Goal: Task Accomplishment & Management: Use online tool/utility

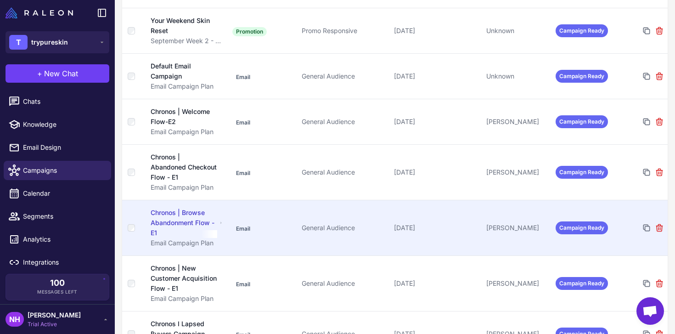
scroll to position [222, 0]
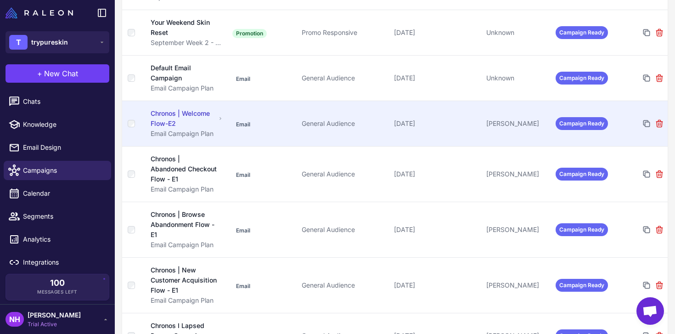
click at [193, 113] on div "Chronos | Welcome Flow-E2" at bounding box center [183, 118] width 65 height 20
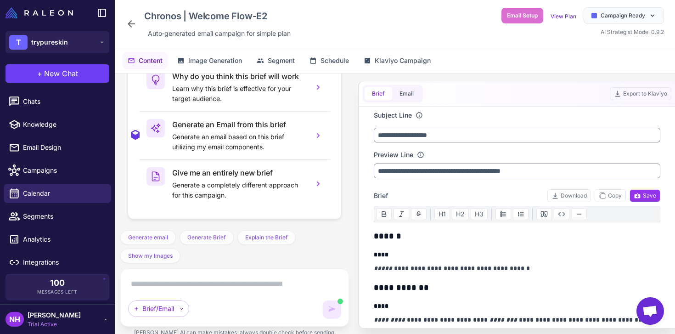
scroll to position [2193, 0]
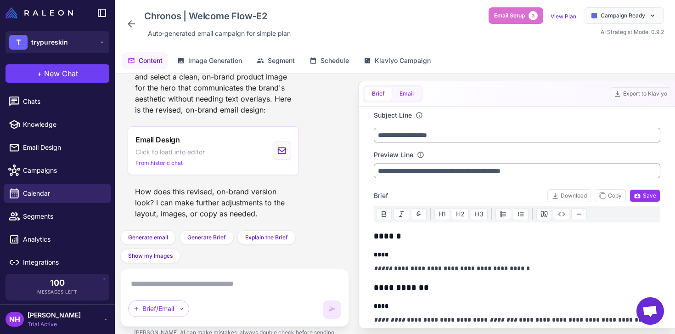
click at [410, 95] on button "Email" at bounding box center [406, 94] width 29 height 14
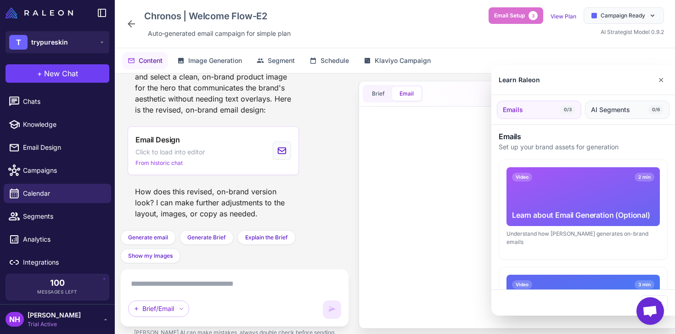
scroll to position [2, 0]
click at [659, 82] on button "✕" at bounding box center [660, 80] width 13 height 18
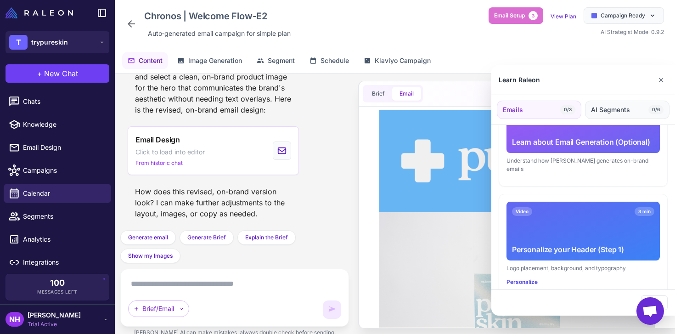
scroll to position [95, 0]
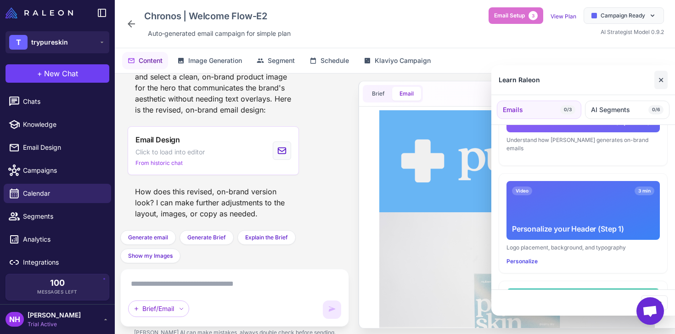
click at [663, 81] on button "✕" at bounding box center [660, 80] width 13 height 18
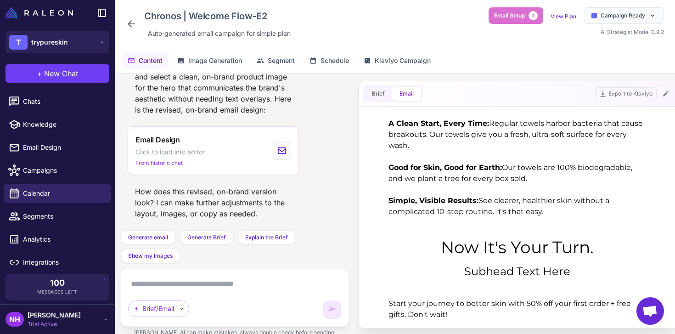
scroll to position [617, 0]
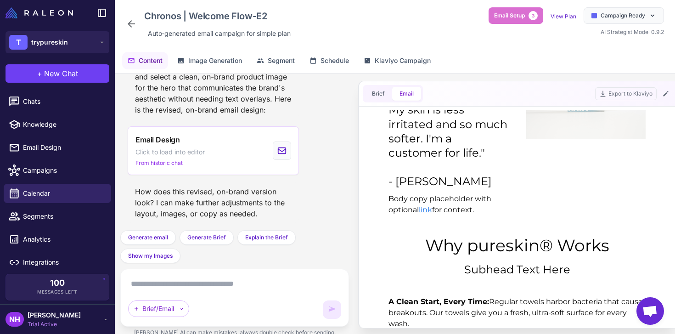
click at [135, 24] on icon at bounding box center [131, 23] width 7 height 7
